Goal: Task Accomplishment & Management: Use online tool/utility

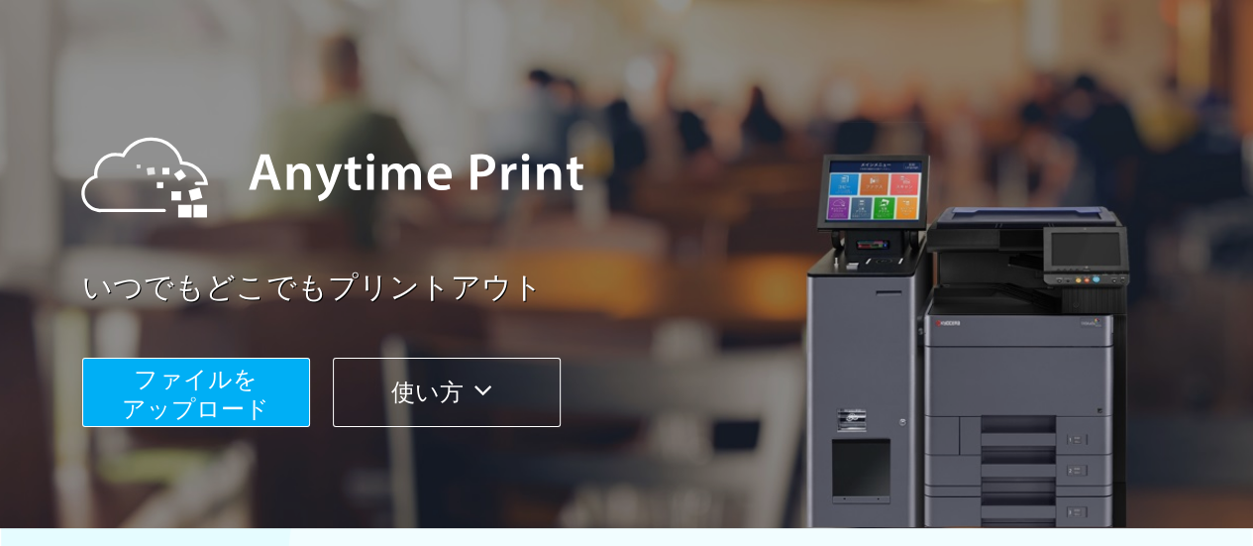
scroll to position [117, 0]
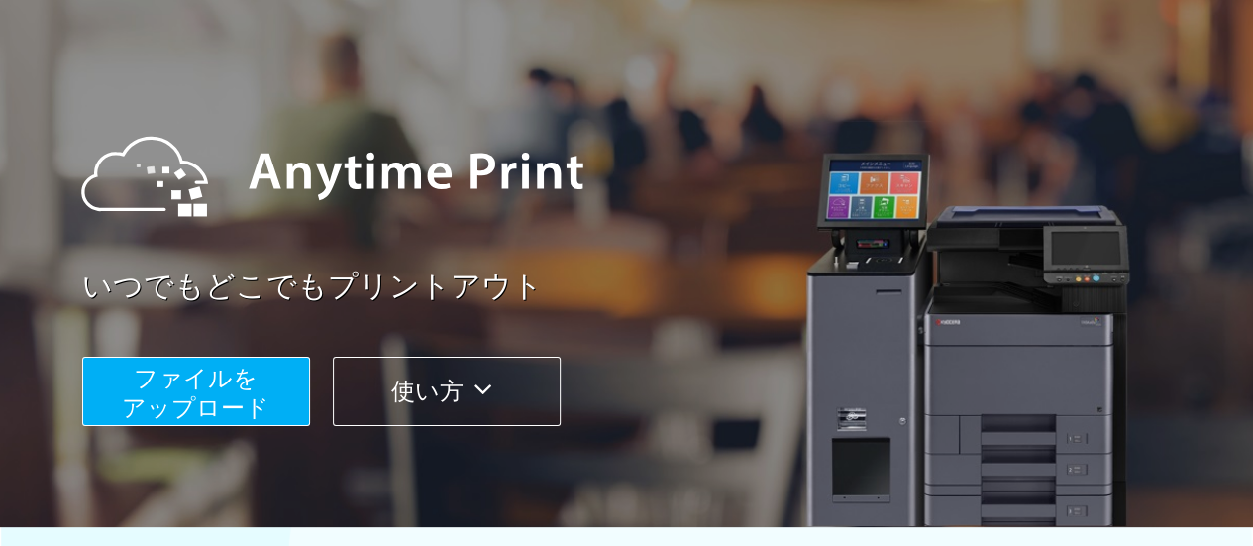
drag, startPoint x: 241, startPoint y: 429, endPoint x: 242, endPoint y: 374, distance: 54.5
click at [242, 374] on div "いつでもどこでもプリントアウト ファイルを ​​アップロード 使い方" at bounding box center [627, 256] width 1189 height 555
click at [242, 374] on span "ファイルを ​​アップロード" at bounding box center [196, 392] width 148 height 56
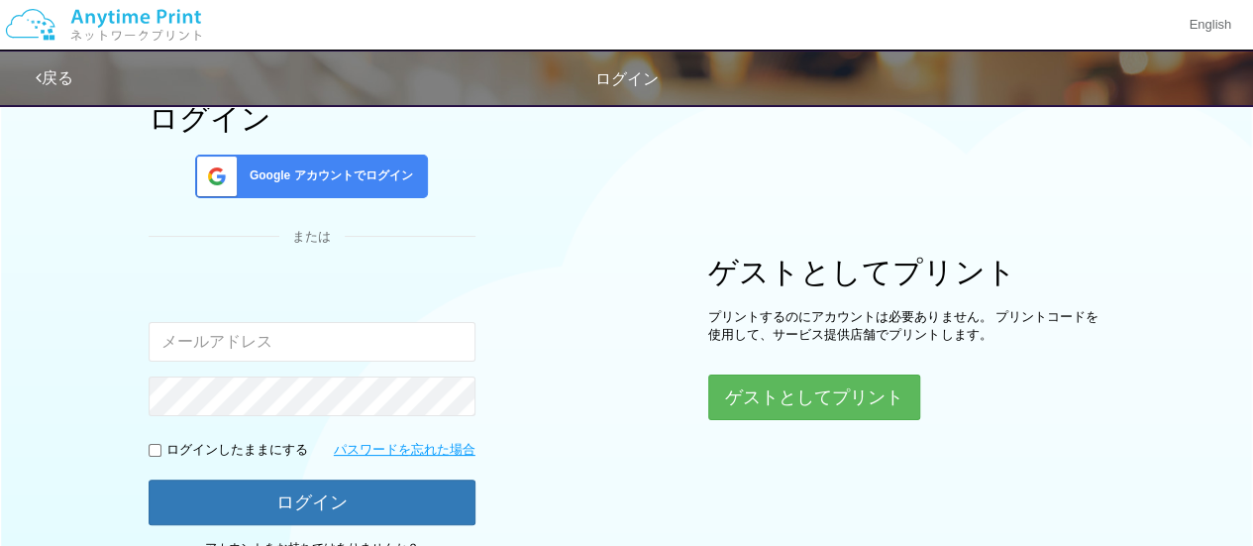
click at [350, 167] on span "Google アカウントでログイン" at bounding box center [327, 175] width 171 height 17
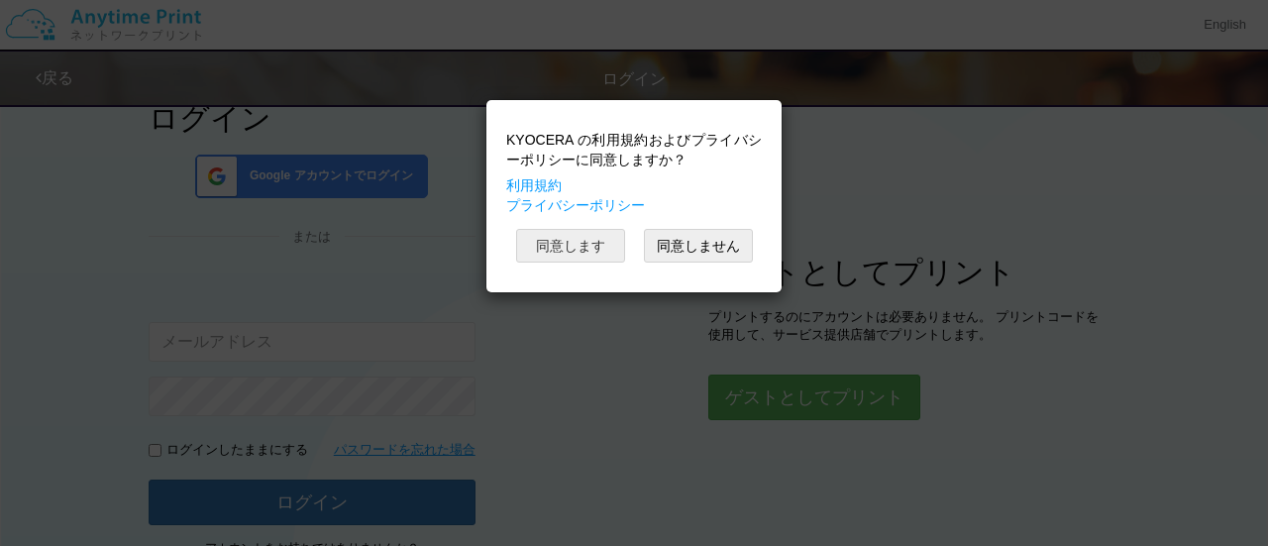
click at [562, 258] on button "同意します" at bounding box center [570, 246] width 109 height 34
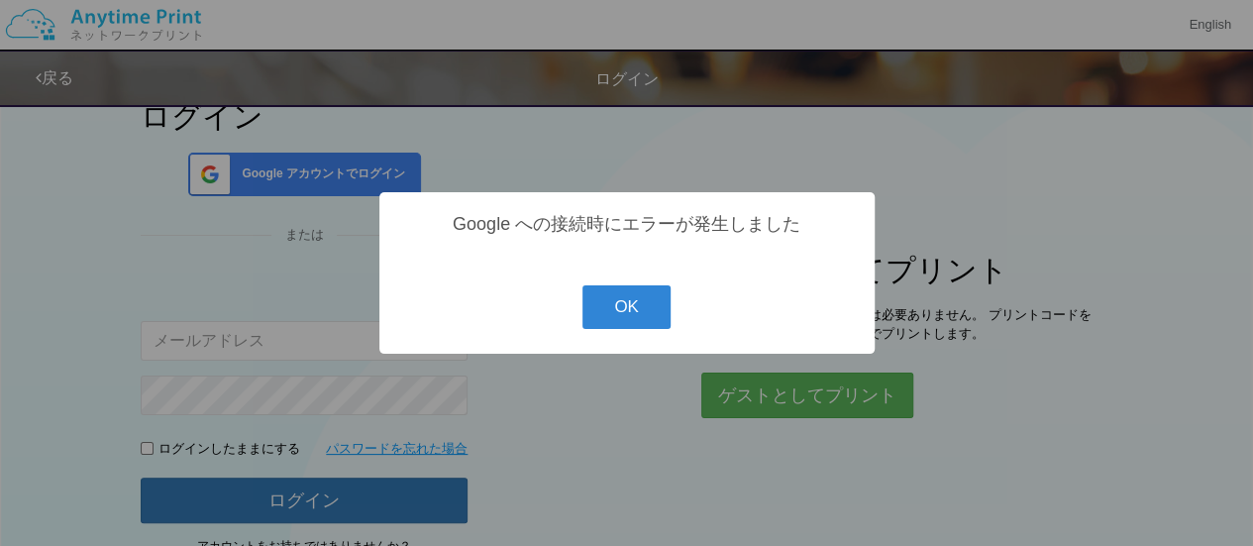
scroll to position [119, 0]
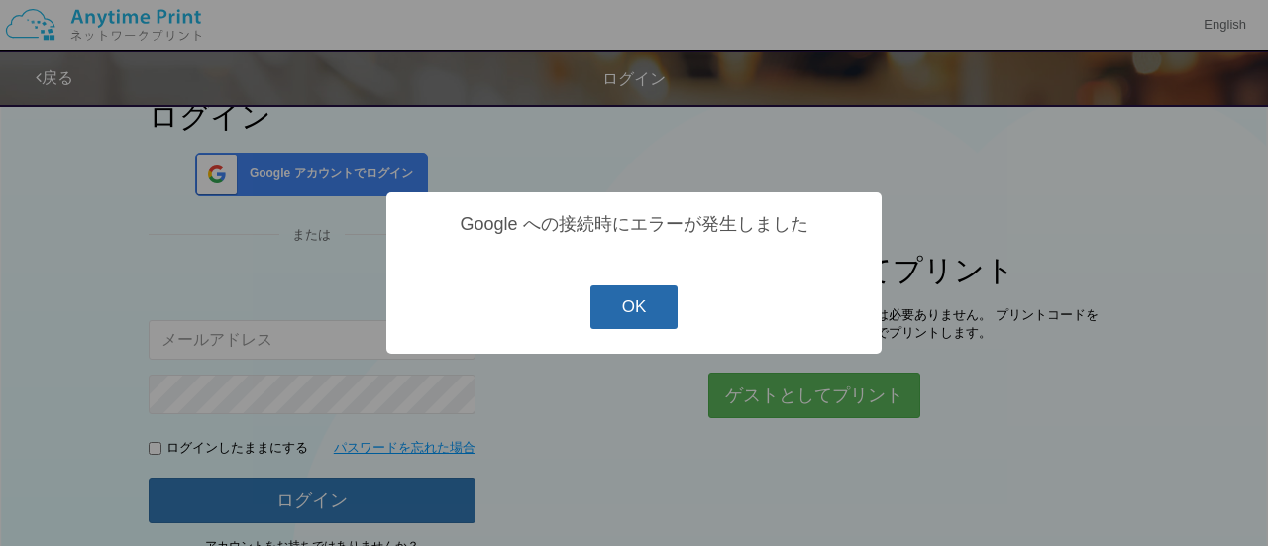
click at [640, 312] on button "OK" at bounding box center [634, 307] width 88 height 44
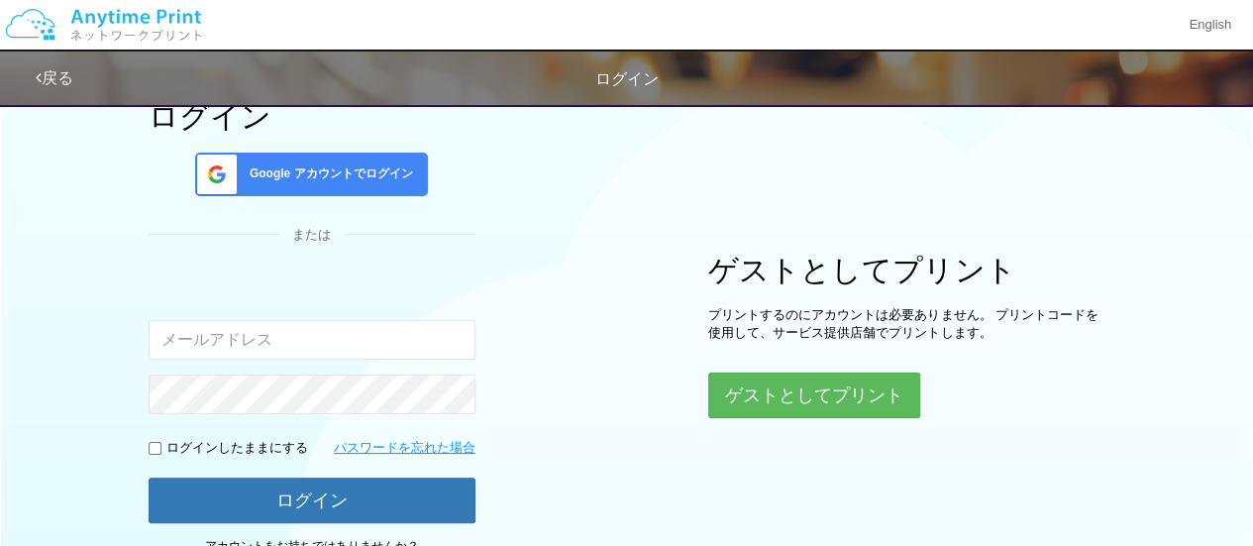
scroll to position [0, 0]
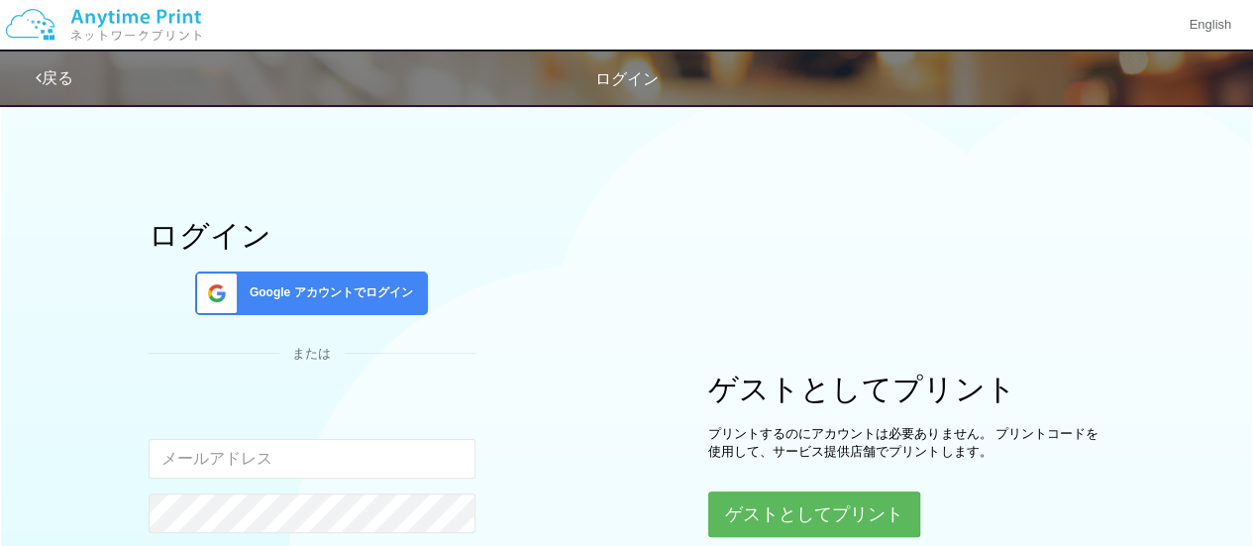
click at [330, 293] on span "Google アカウントでログイン" at bounding box center [327, 292] width 171 height 17
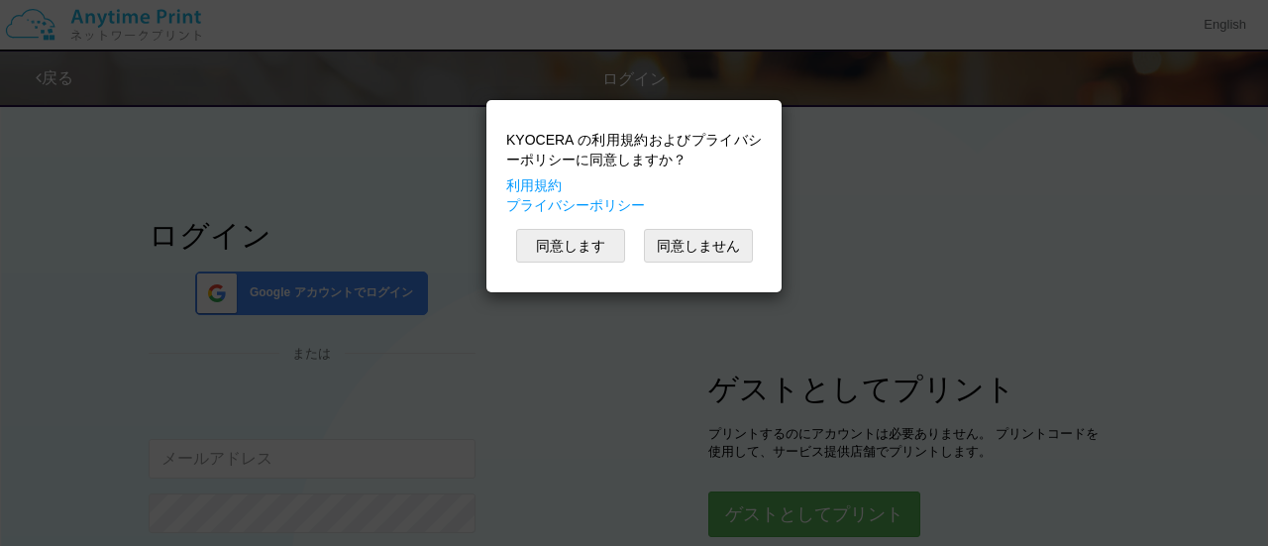
click at [549, 262] on div "KYOCERA の利用規約およびプライバシーポリシーに同意しますか？ 利用規約 プライバシーポリシー 同意します 同意しません" at bounding box center [633, 196] width 275 height 172
click at [567, 240] on button "同意します" at bounding box center [570, 246] width 109 height 34
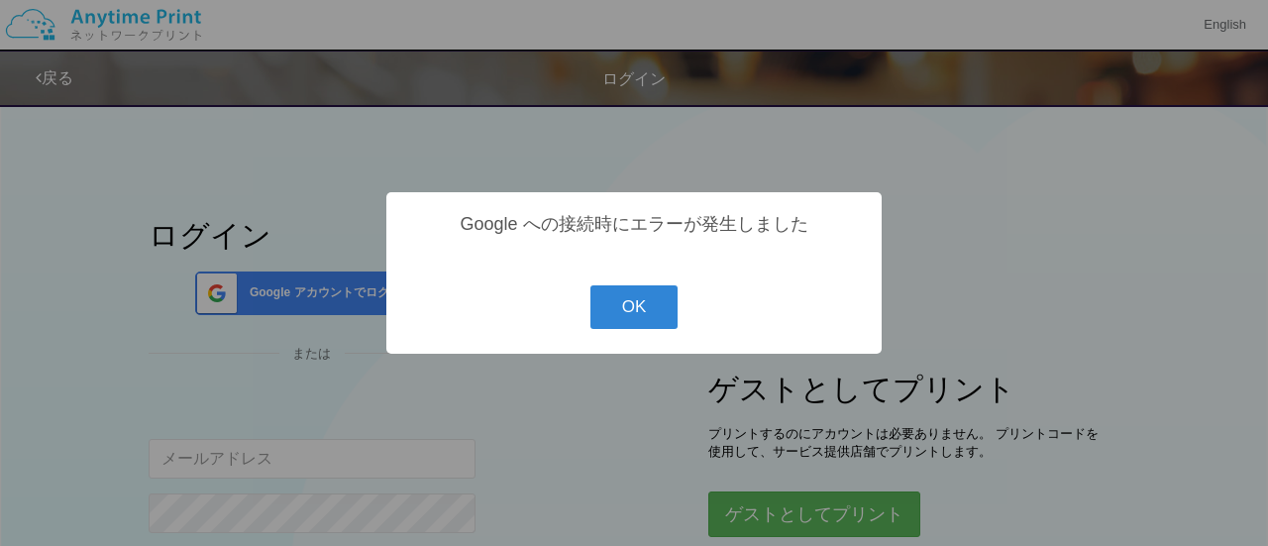
click at [636, 286] on div "? ! i Google への接続時にエラーが発生しました OK Cancel ×" at bounding box center [633, 272] width 495 height 161
click at [613, 303] on button "OK" at bounding box center [634, 307] width 88 height 44
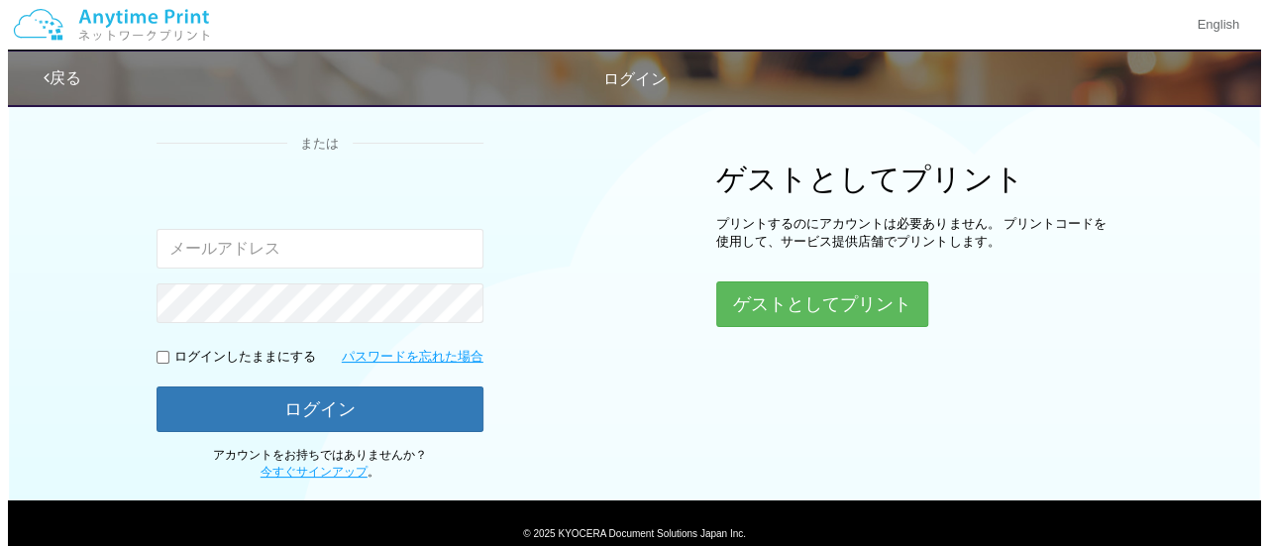
scroll to position [230, 0]
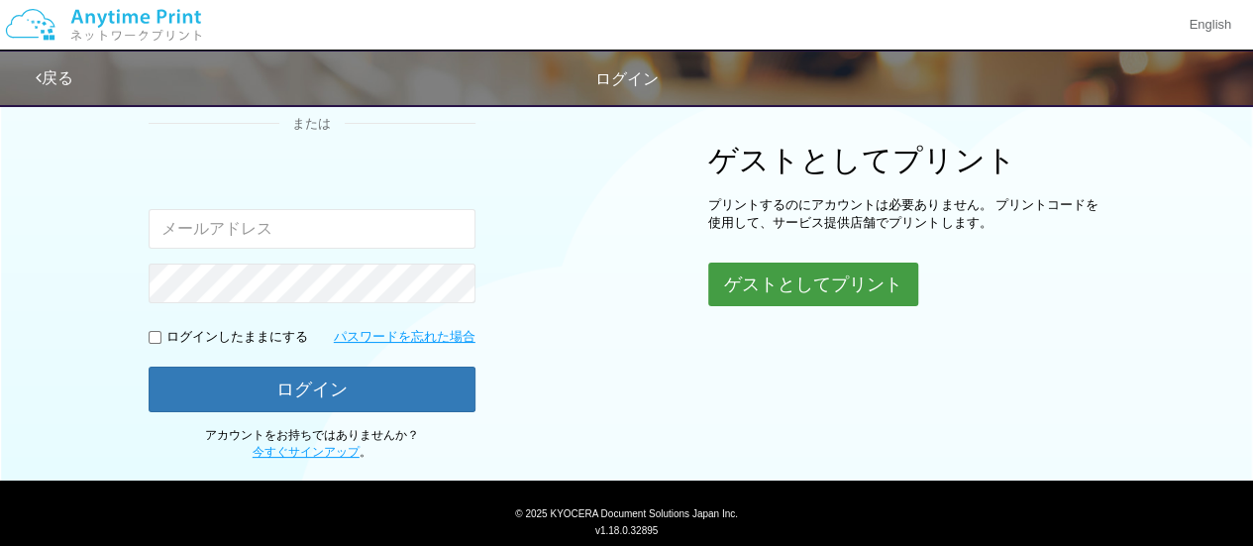
click at [765, 301] on button "ゲストとしてプリント" at bounding box center [813, 284] width 210 height 44
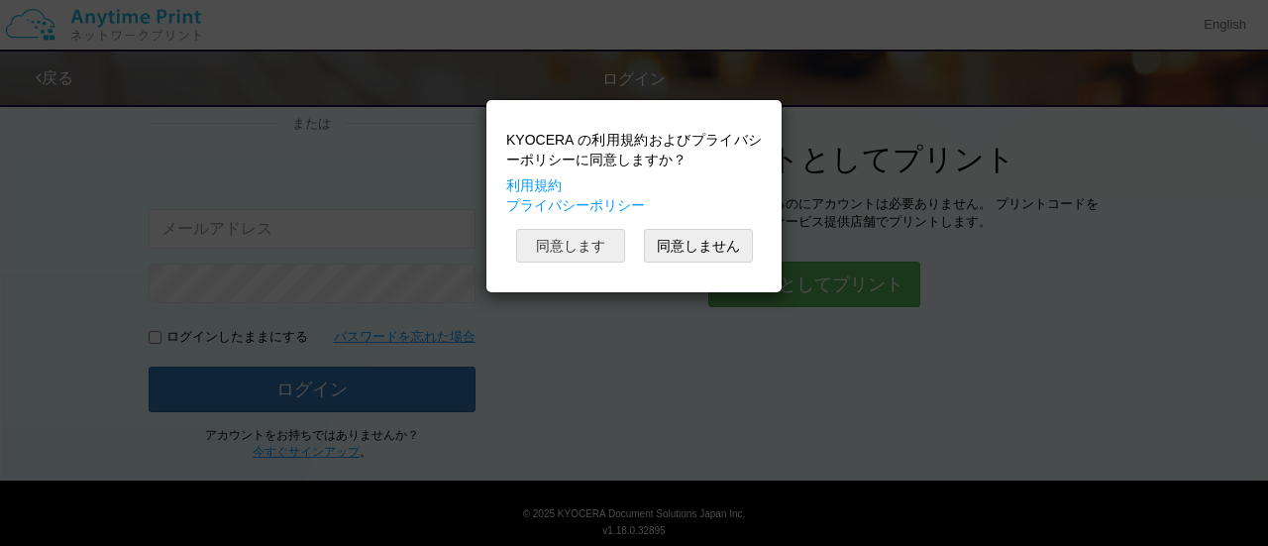
click at [568, 248] on button "同意します" at bounding box center [570, 246] width 109 height 34
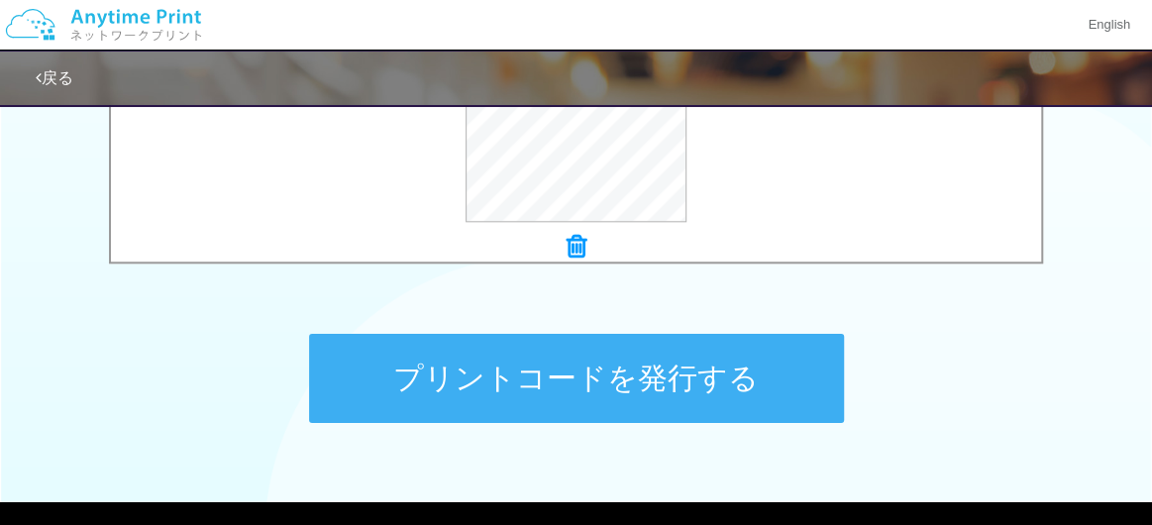
scroll to position [883, 0]
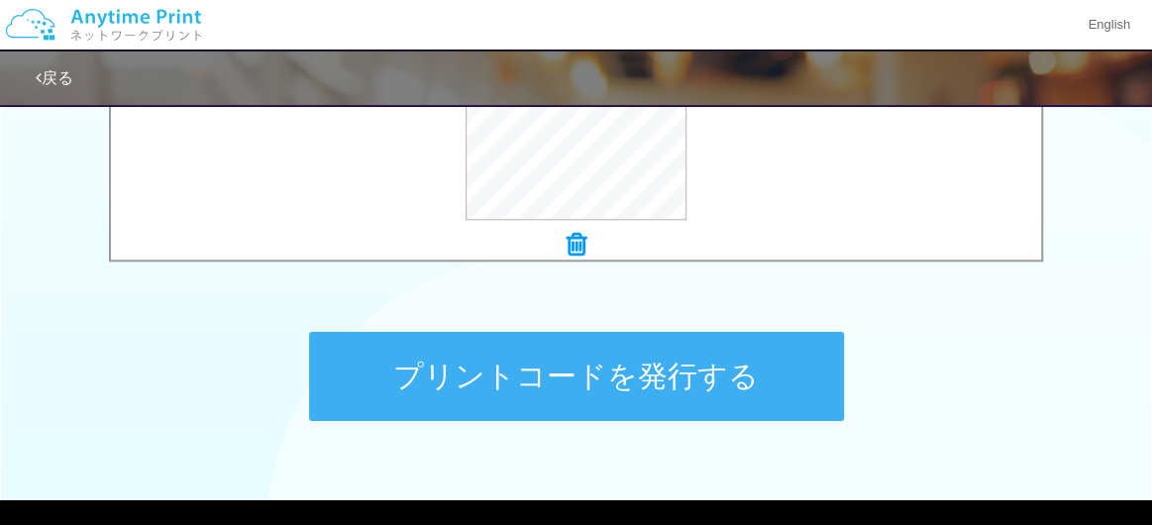
click at [711, 391] on button "プリントコードを発行する" at bounding box center [576, 376] width 535 height 89
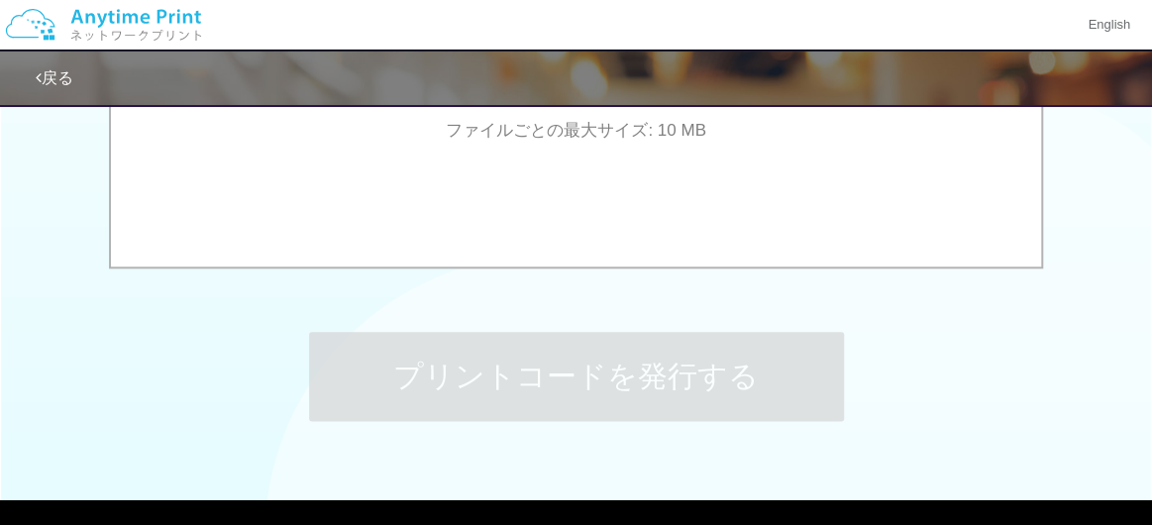
scroll to position [0, 0]
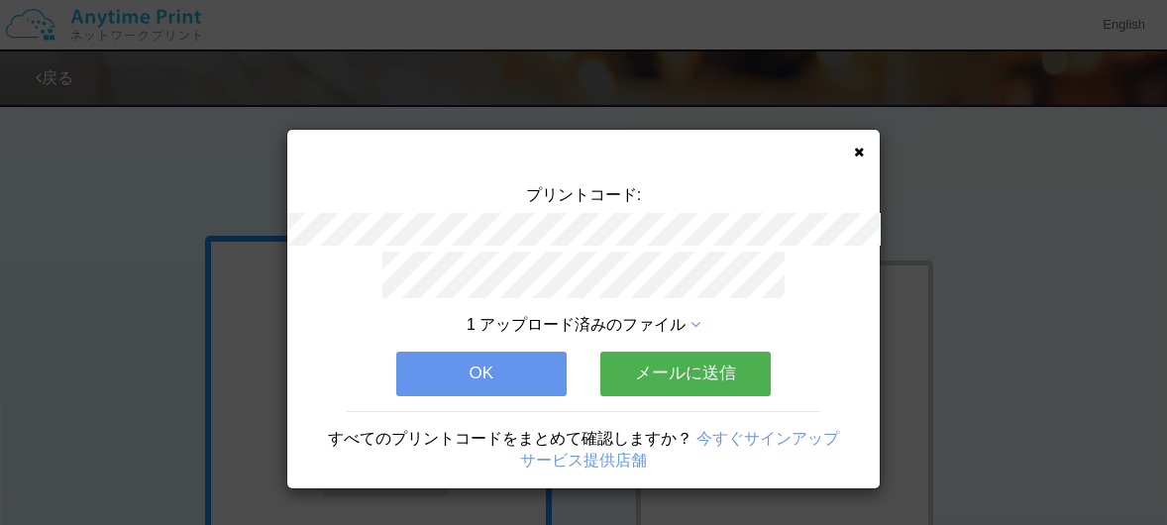
click at [858, 149] on icon at bounding box center [859, 152] width 10 height 13
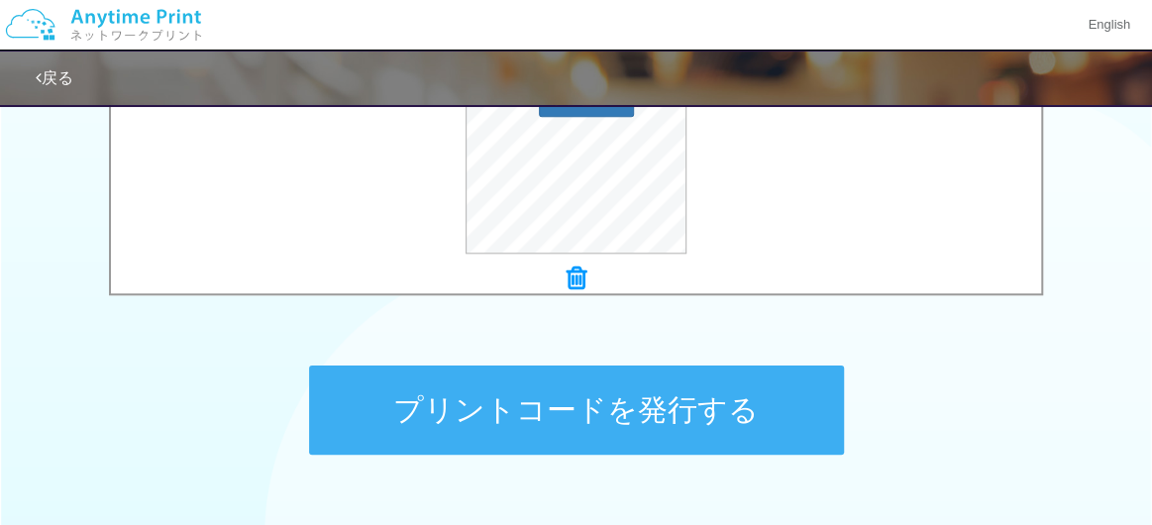
scroll to position [853, 0]
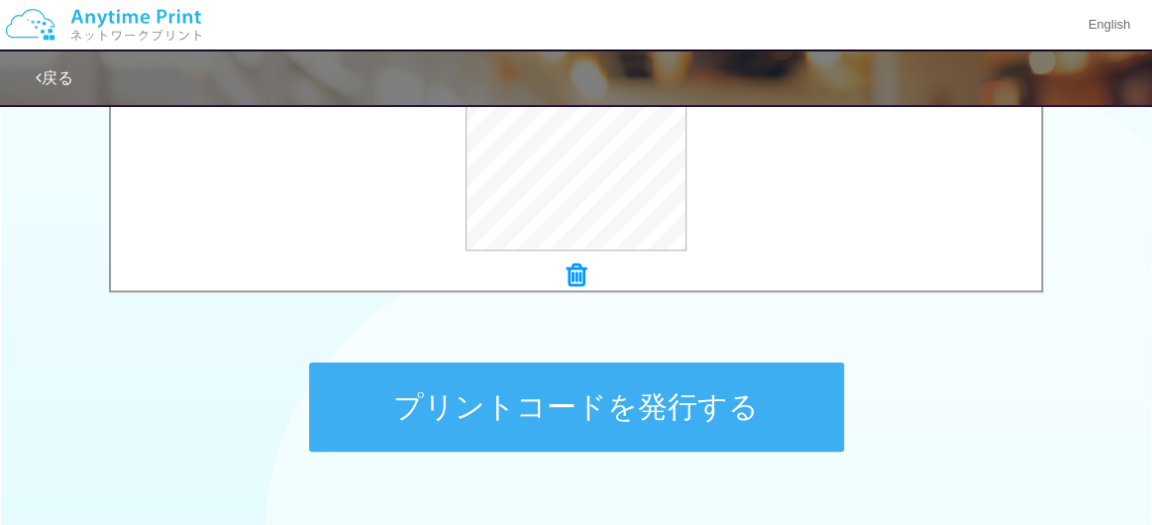
click at [670, 410] on button "プリントコードを発行する" at bounding box center [576, 406] width 535 height 89
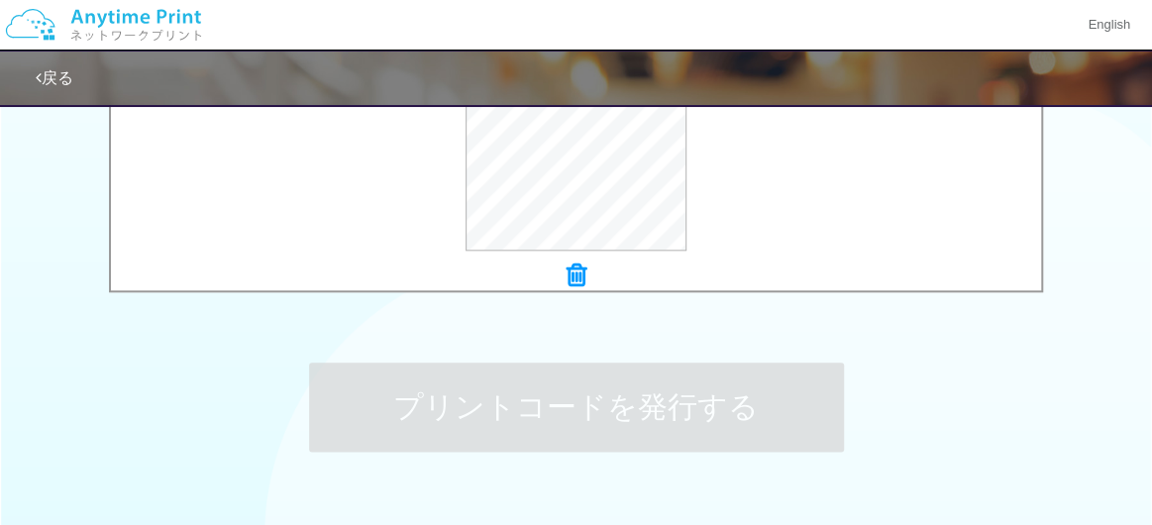
scroll to position [0, 0]
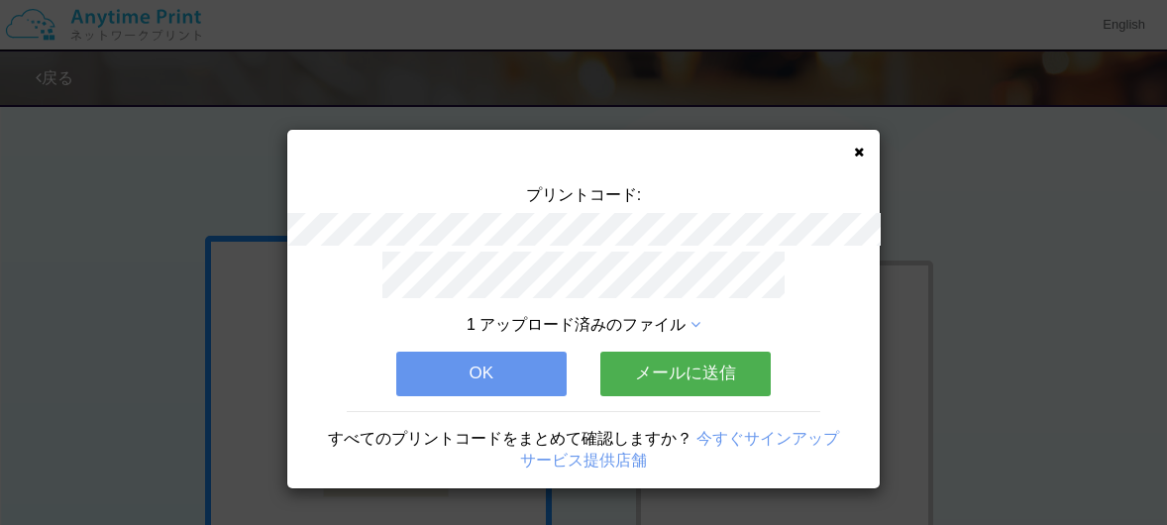
click at [509, 360] on button "OK" at bounding box center [481, 374] width 170 height 44
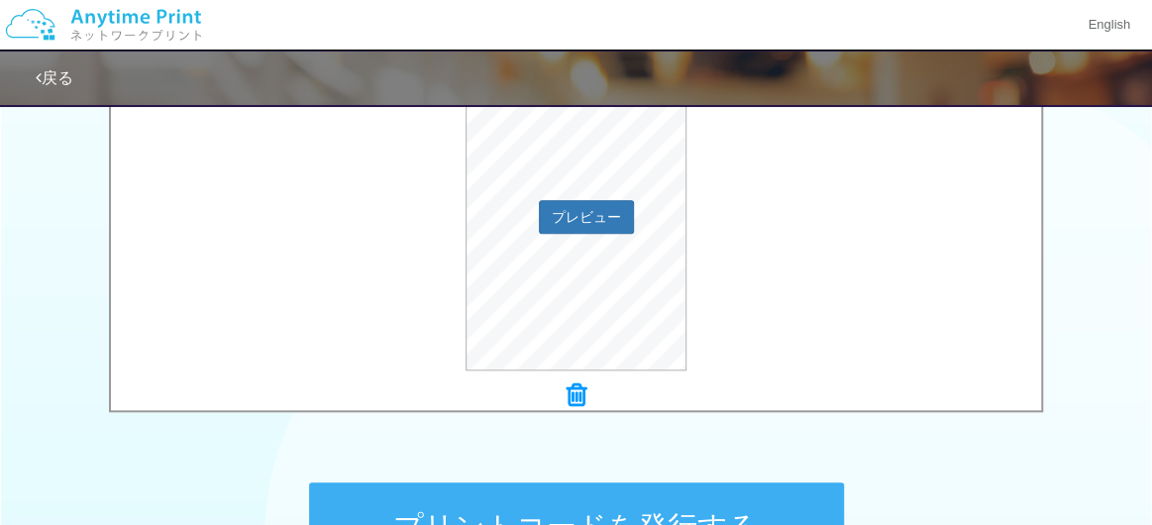
scroll to position [732, 0]
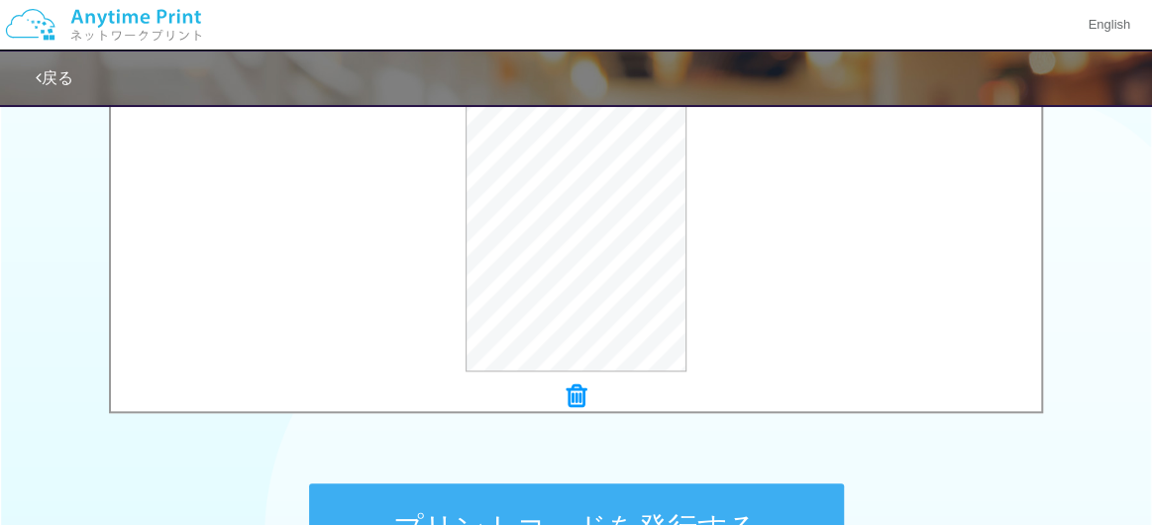
click at [640, 493] on button "プリントコードを発行する" at bounding box center [576, 527] width 535 height 89
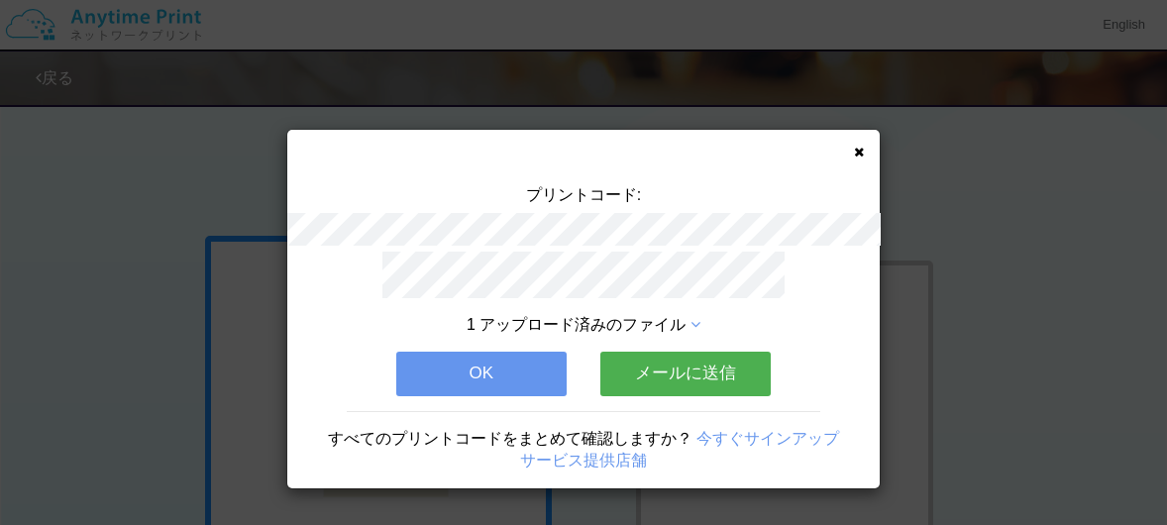
click at [517, 376] on button "OK" at bounding box center [481, 374] width 170 height 44
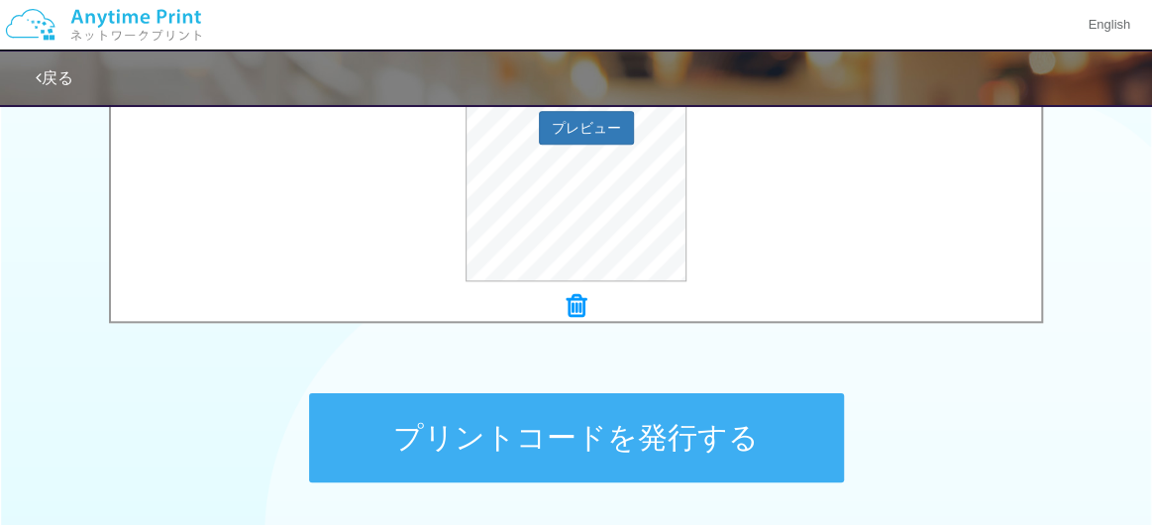
scroll to position [829, 0]
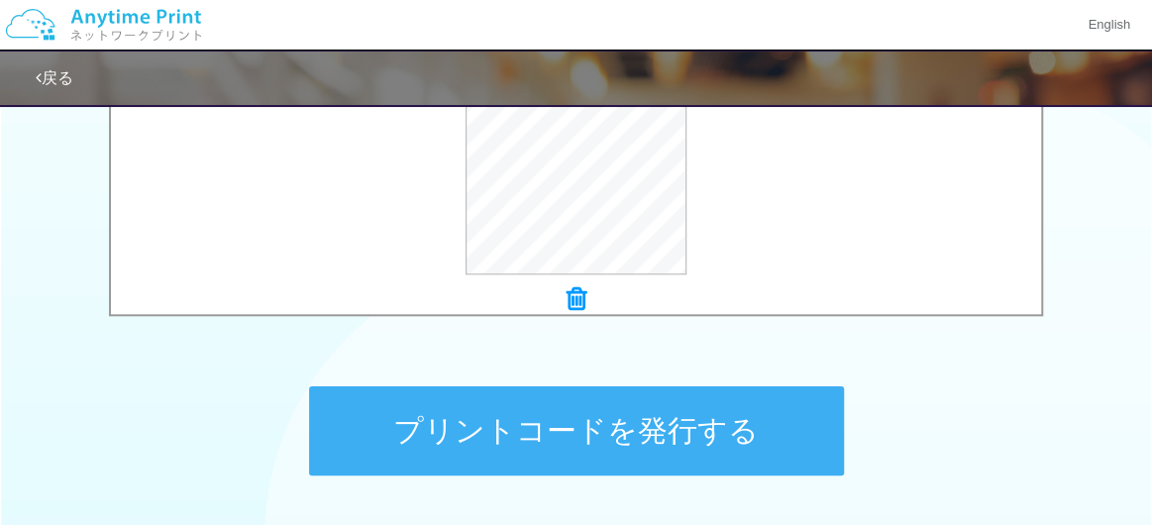
click at [588, 425] on button "プリントコードを発行する" at bounding box center [576, 430] width 535 height 89
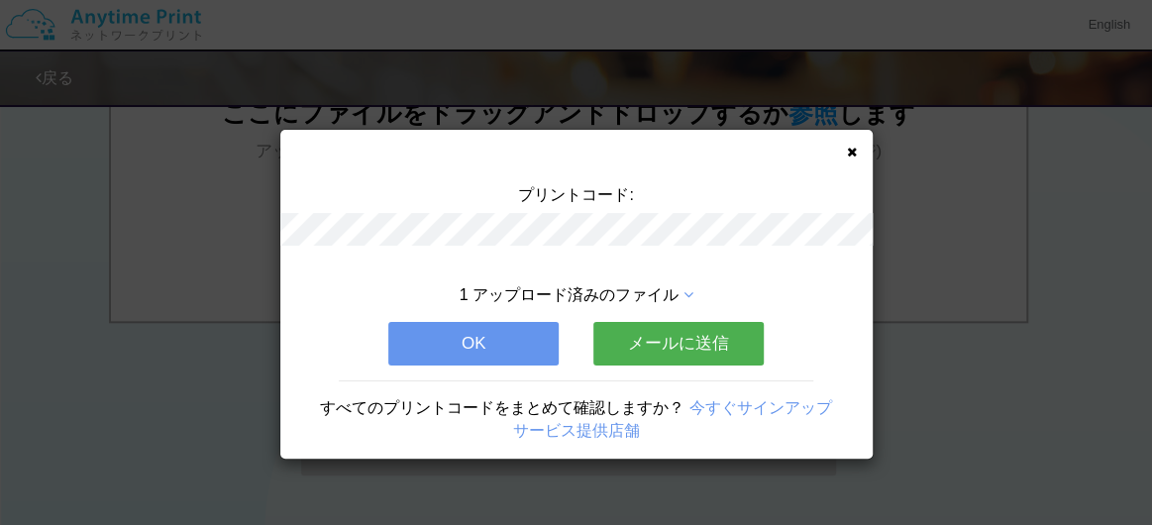
scroll to position [0, 0]
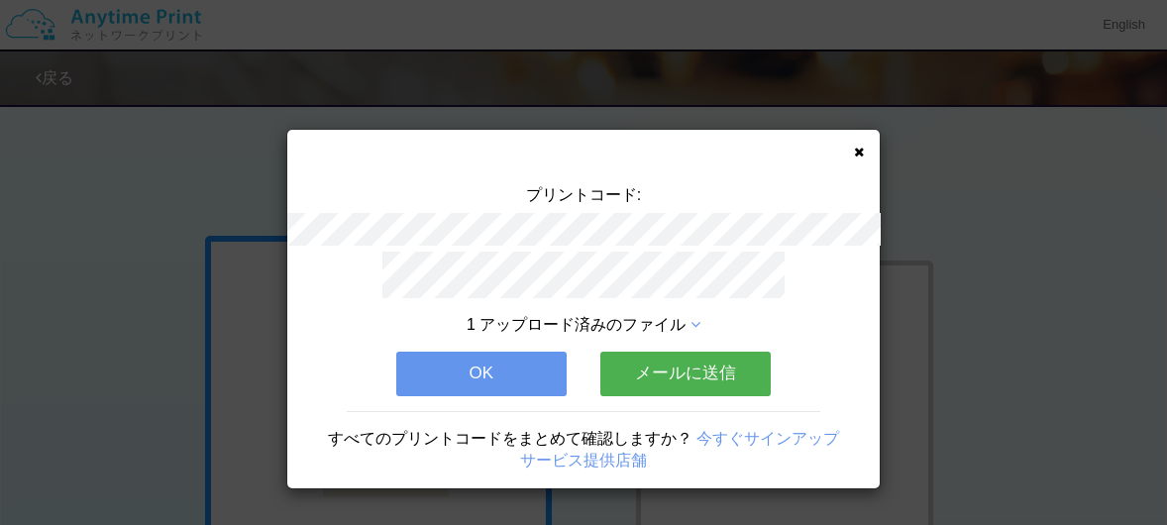
click at [497, 364] on button "OK" at bounding box center [481, 374] width 170 height 44
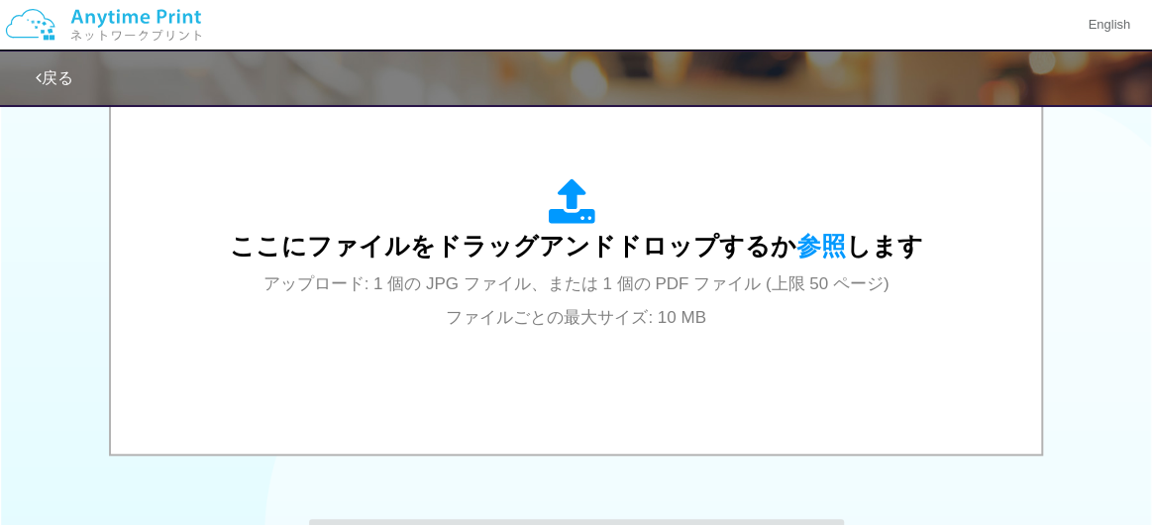
scroll to position [725, 0]
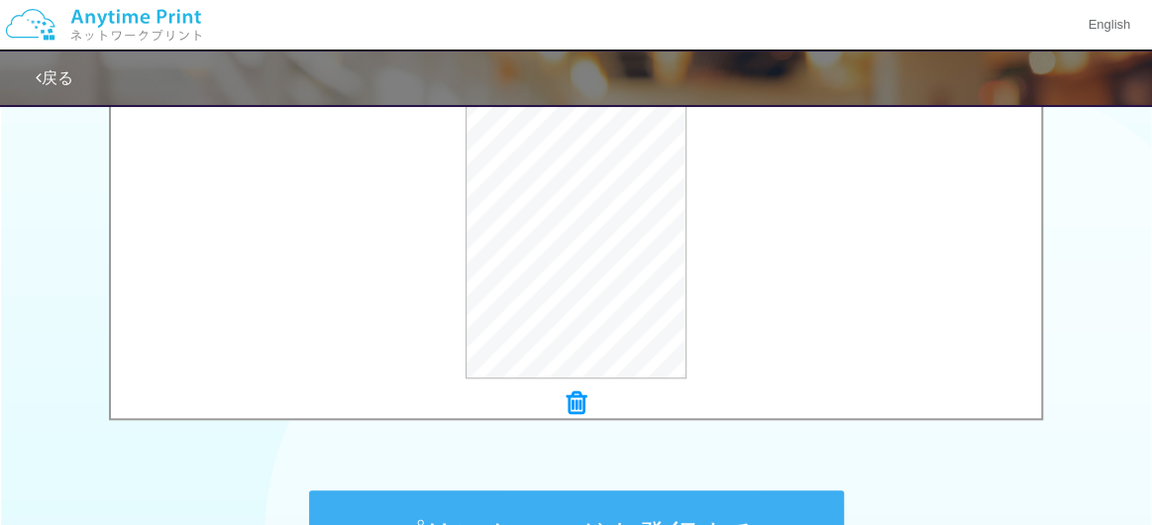
click at [524, 502] on button "プリントコードを発行する" at bounding box center [576, 534] width 535 height 89
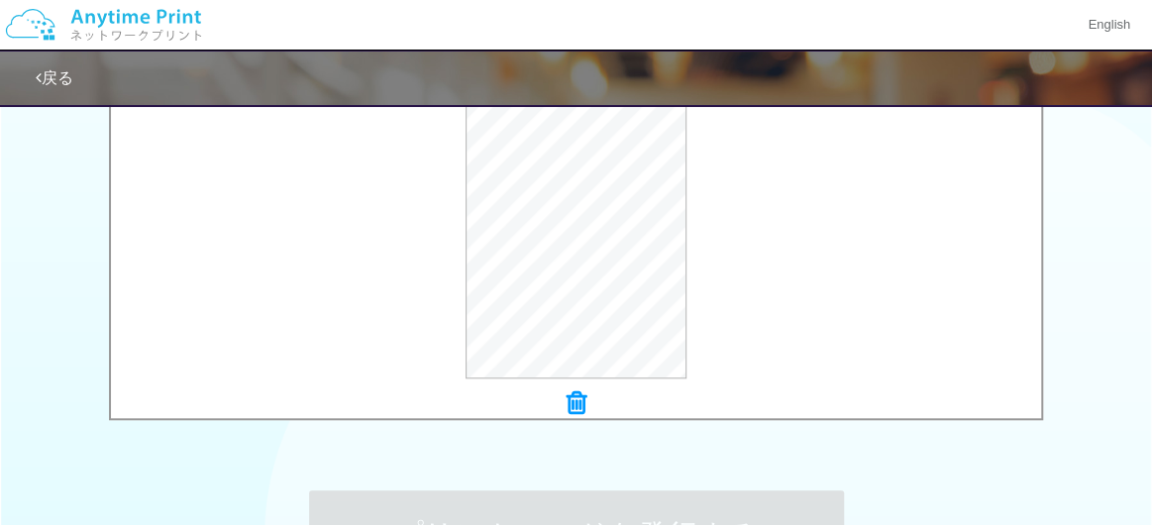
scroll to position [0, 0]
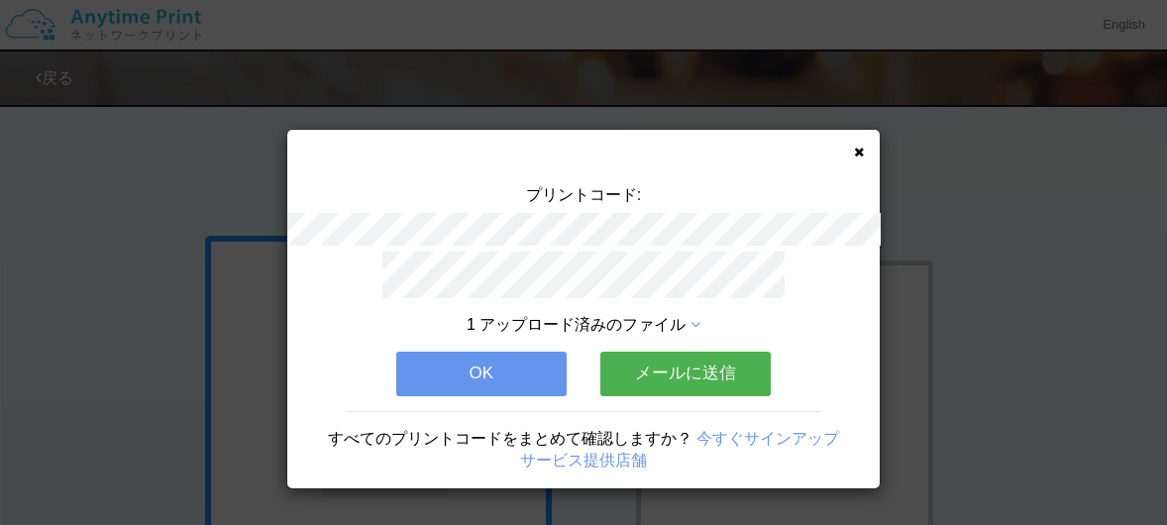
click at [865, 149] on div "プリントコード: 1 アップロード済みのファイル OK メールに送信 すべてのプリントコードをまとめて確認しますか？ 今すぐサインアップ サービス提供店舗" at bounding box center [583, 309] width 592 height 359
click at [861, 149] on icon at bounding box center [859, 152] width 10 height 13
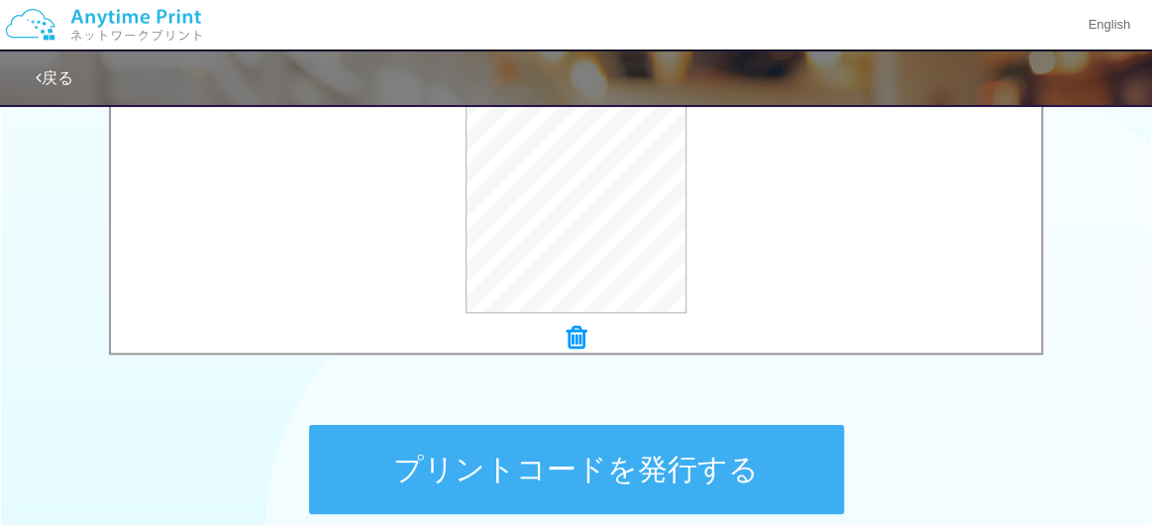
scroll to position [790, 0]
click at [572, 465] on button "プリントコードを発行する" at bounding box center [576, 469] width 535 height 89
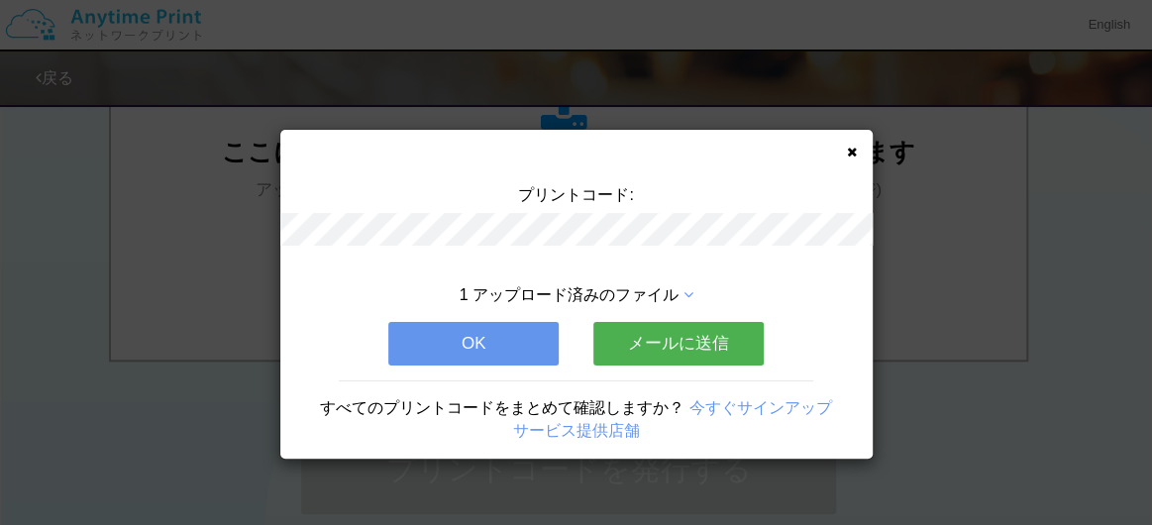
scroll to position [0, 0]
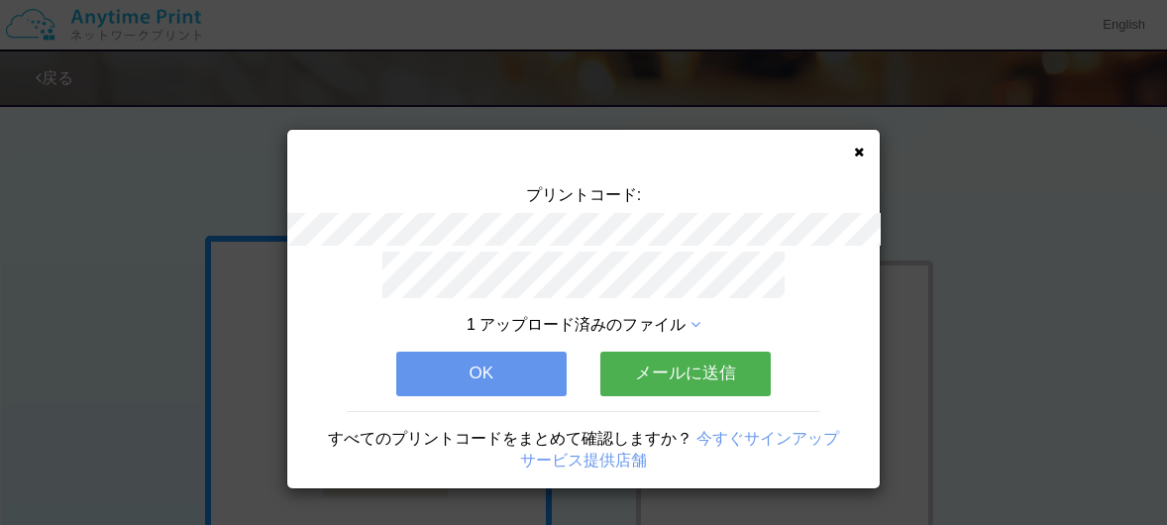
click at [862, 153] on icon at bounding box center [859, 152] width 10 height 13
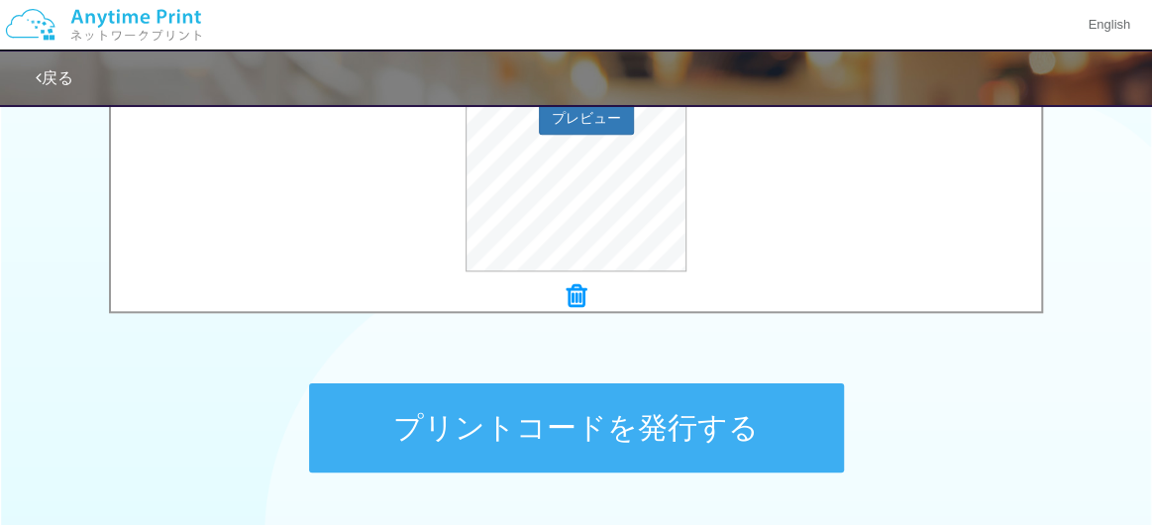
scroll to position [832, 0]
click at [436, 417] on button "プリントコードを発行する" at bounding box center [576, 427] width 535 height 89
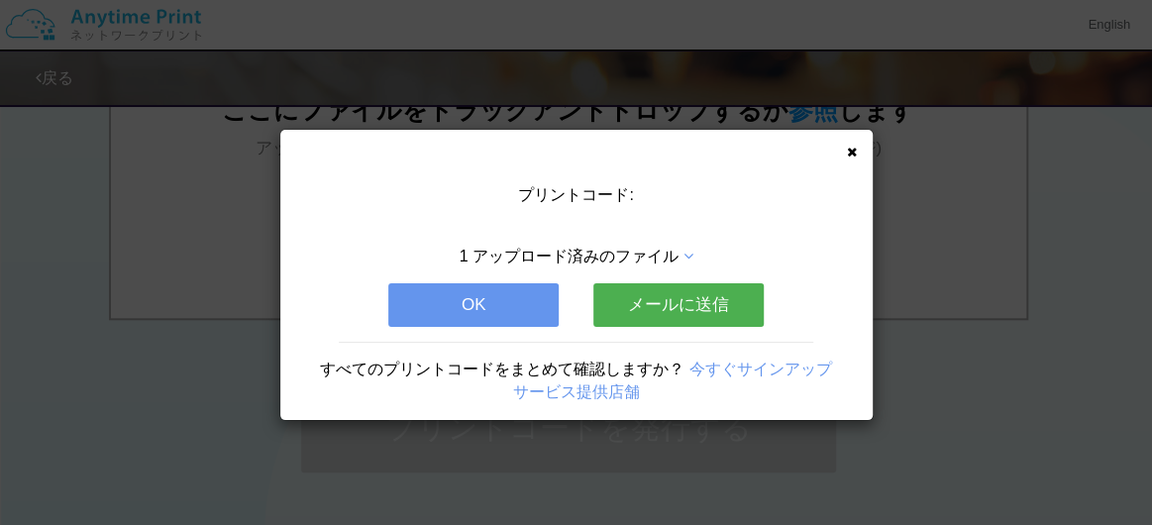
scroll to position [0, 0]
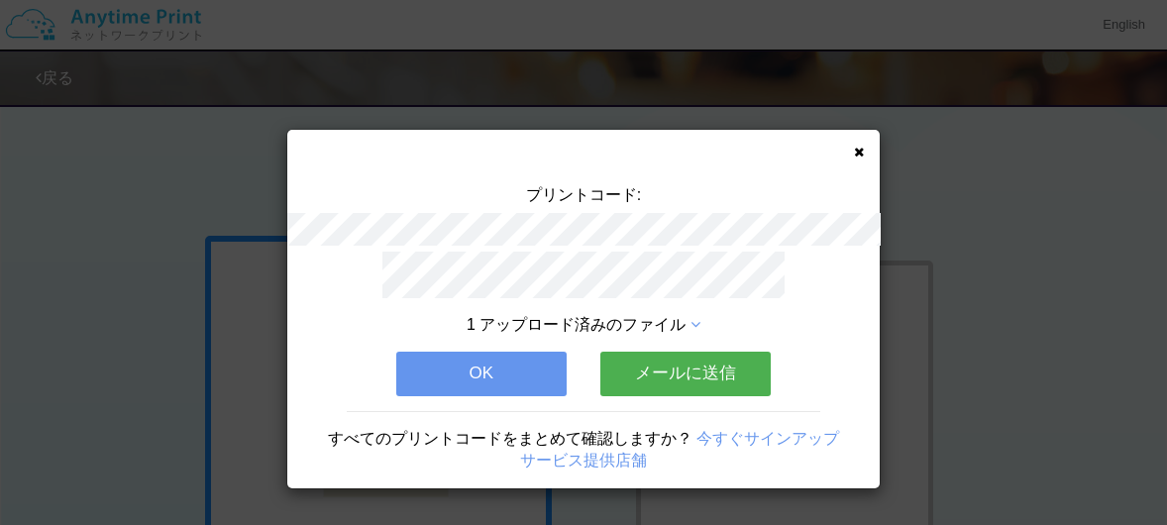
click at [857, 154] on icon at bounding box center [859, 152] width 10 height 13
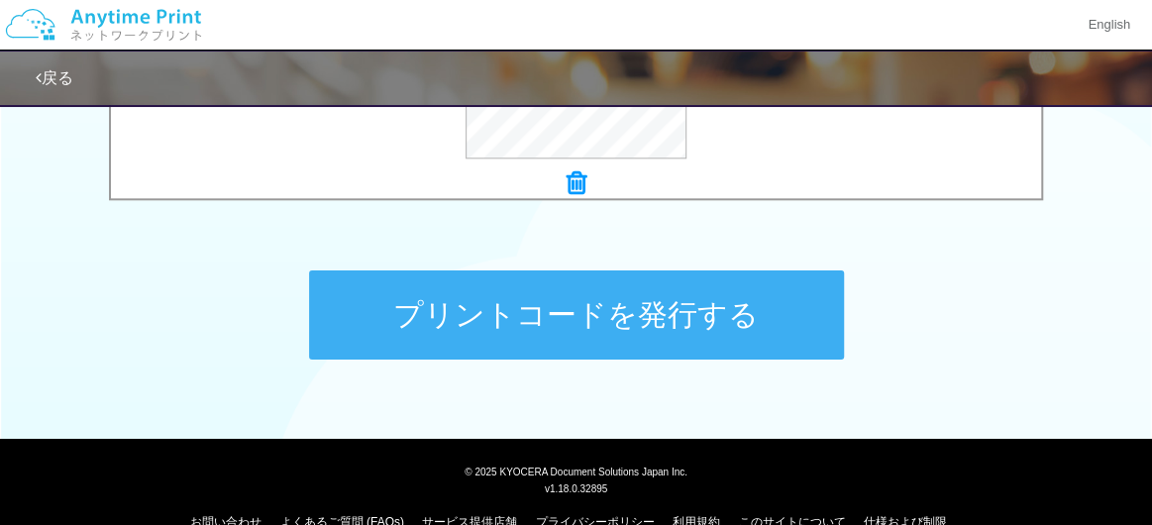
scroll to position [956, 0]
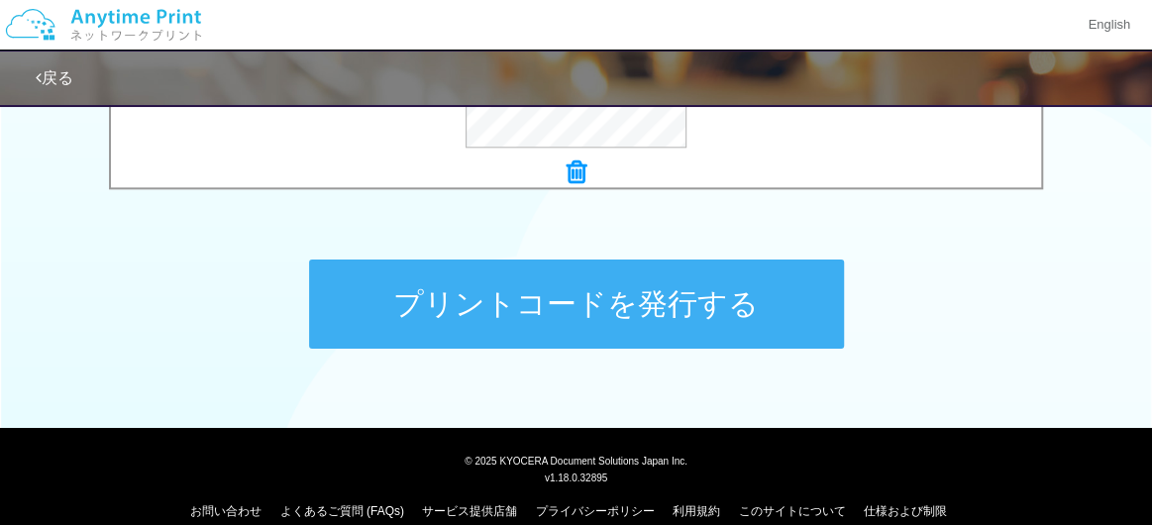
click at [491, 293] on button "プリントコードを発行する" at bounding box center [576, 303] width 535 height 89
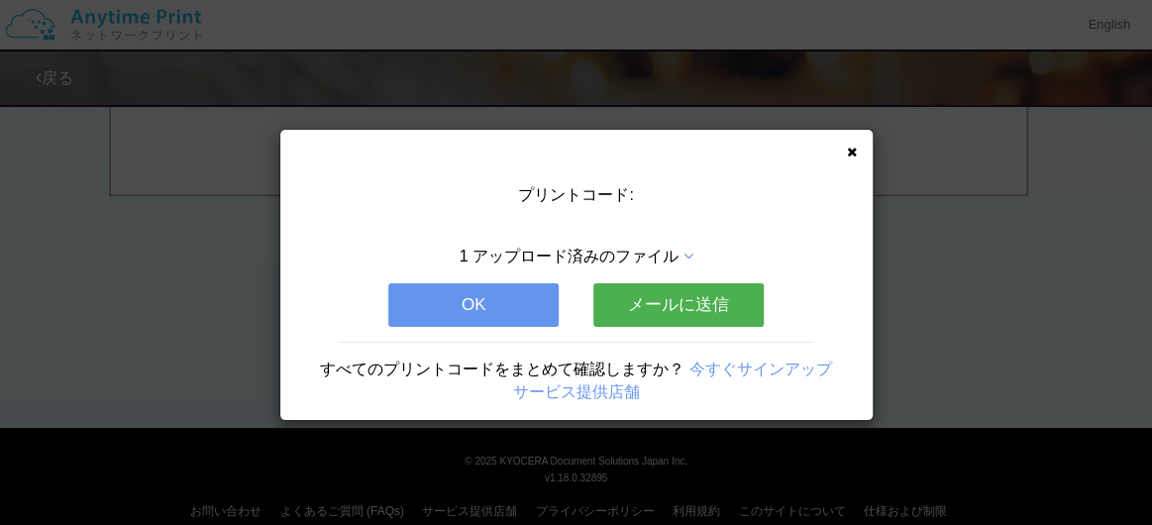
scroll to position [0, 0]
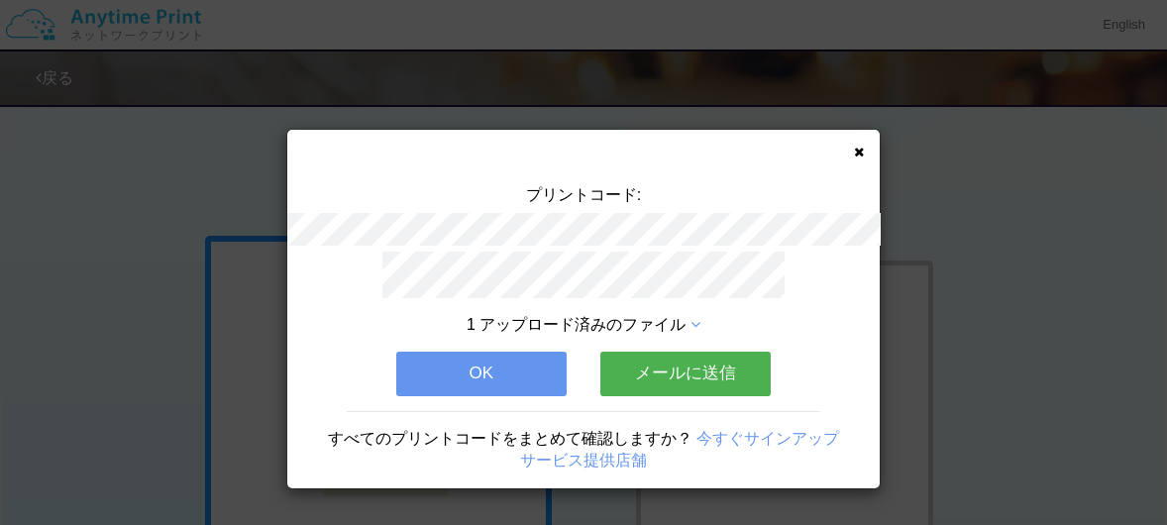
click at [860, 148] on icon at bounding box center [859, 152] width 10 height 13
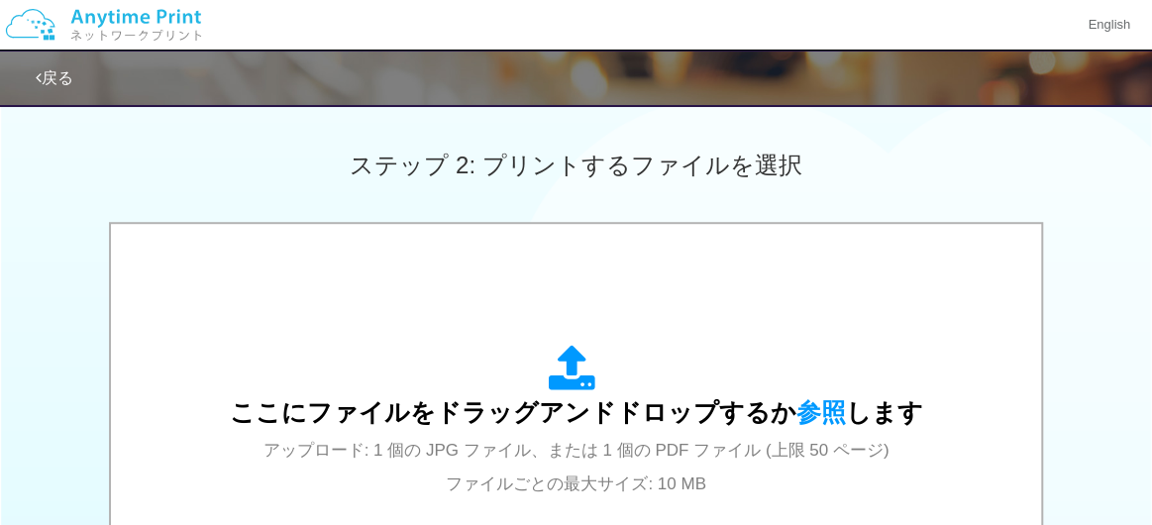
scroll to position [548, 0]
